Goal: Information Seeking & Learning: Learn about a topic

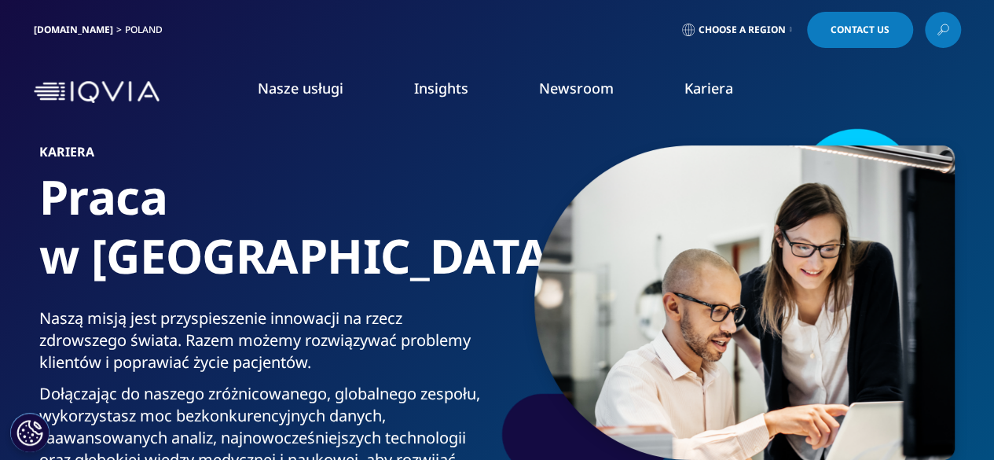
click at [701, 93] on link "Kariera" at bounding box center [708, 88] width 49 height 19
click at [577, 389] on link "ZNAJDŹ OFERTĘ" at bounding box center [594, 395] width 155 height 13
